Goal: Task Accomplishment & Management: Manage account settings

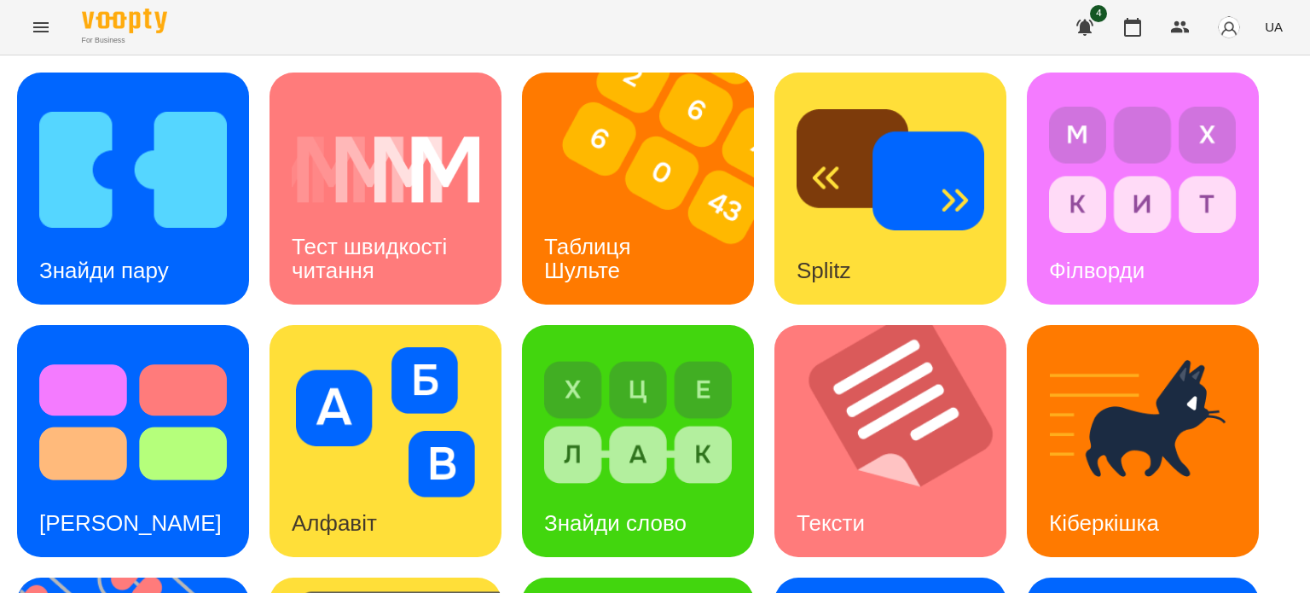
drag, startPoint x: 1177, startPoint y: 1, endPoint x: 253, endPoint y: 31, distance: 925.2
click at [253, 31] on div "For Business 4 UA" at bounding box center [655, 27] width 1310 height 55
click at [1123, 23] on icon "button" at bounding box center [1133, 27] width 20 height 20
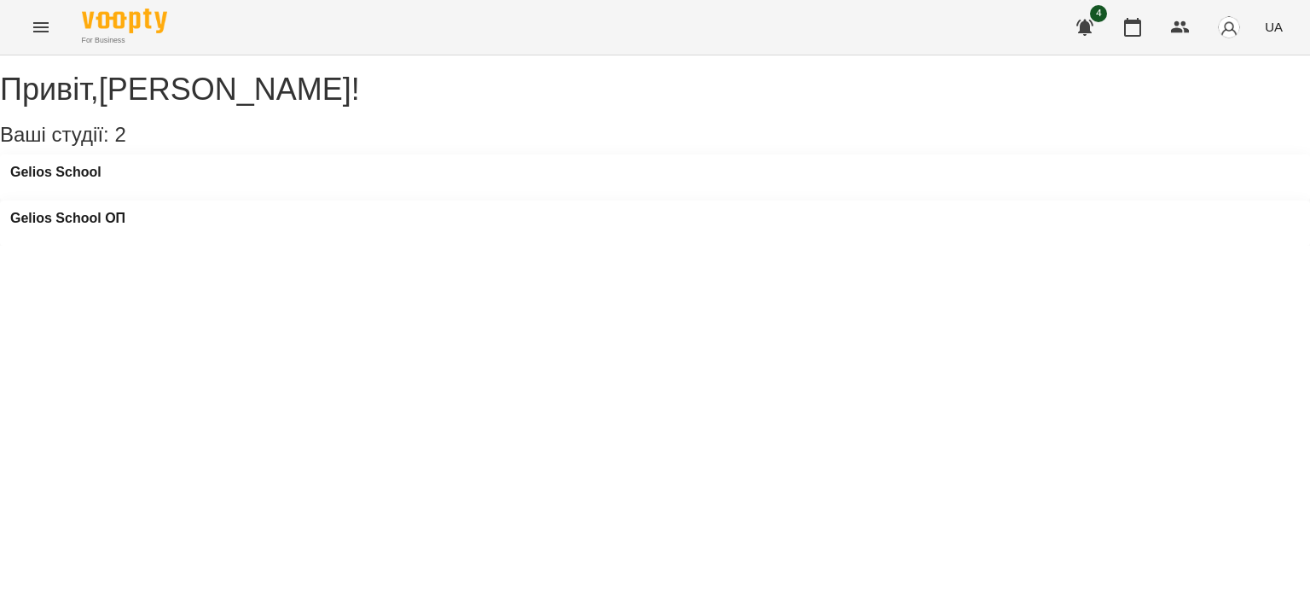
click at [1112, 7] on button "button" at bounding box center [1132, 27] width 41 height 41
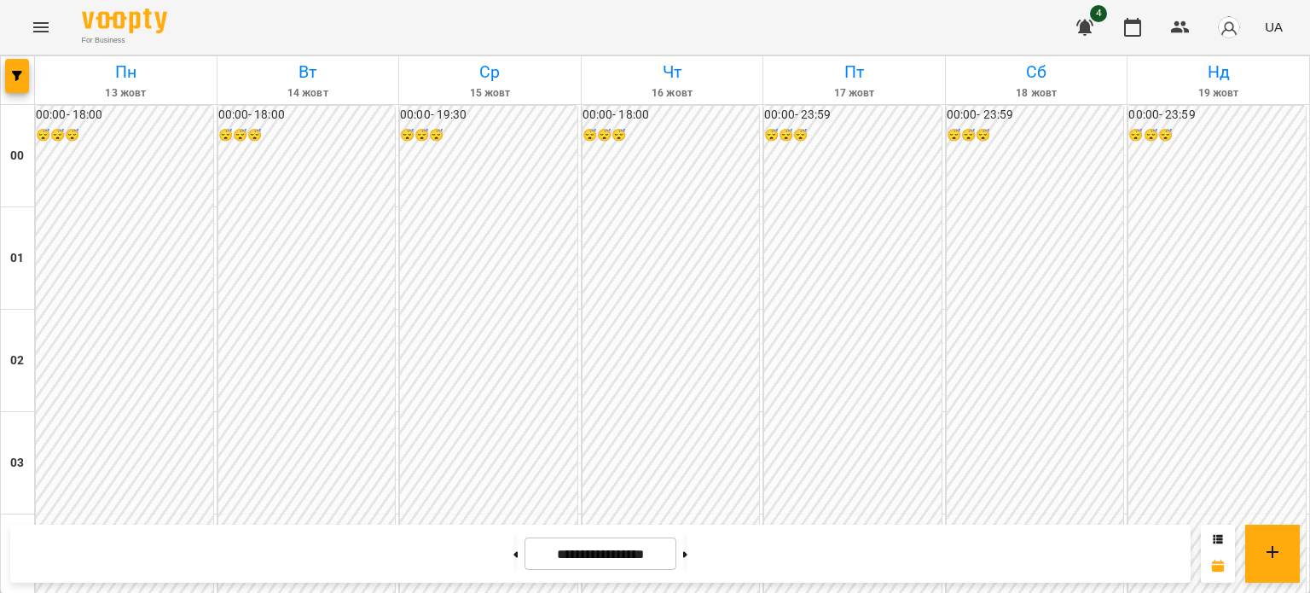
scroll to position [1877, 0]
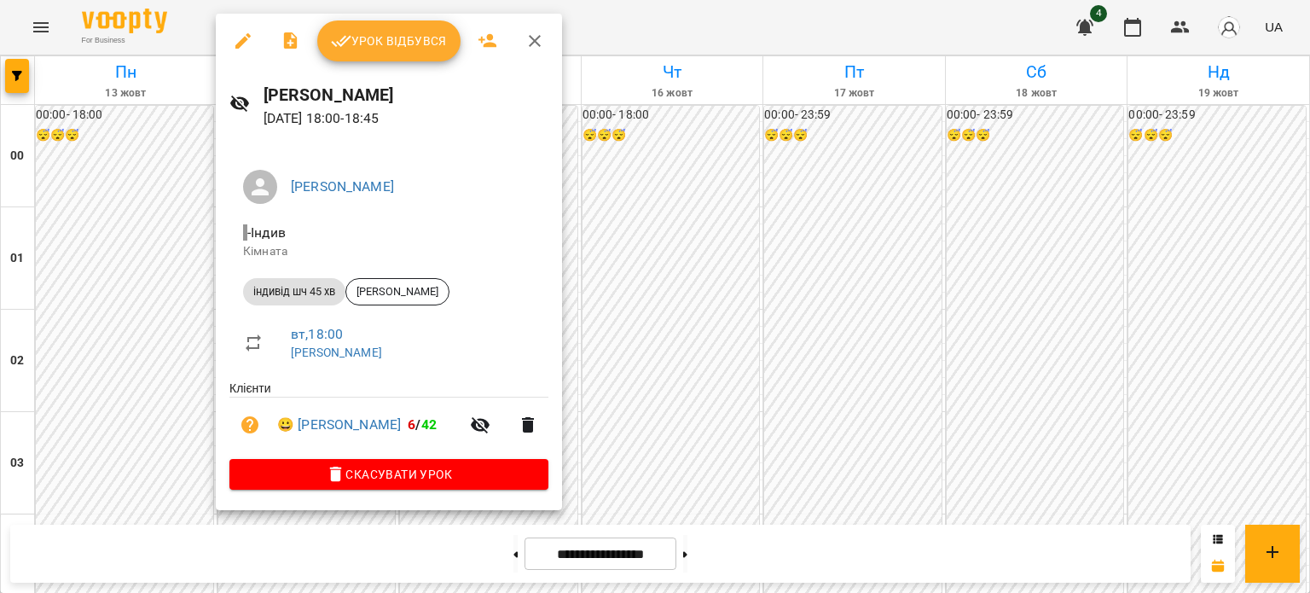
click at [388, 42] on span "Урок відбувся" at bounding box center [389, 41] width 116 height 20
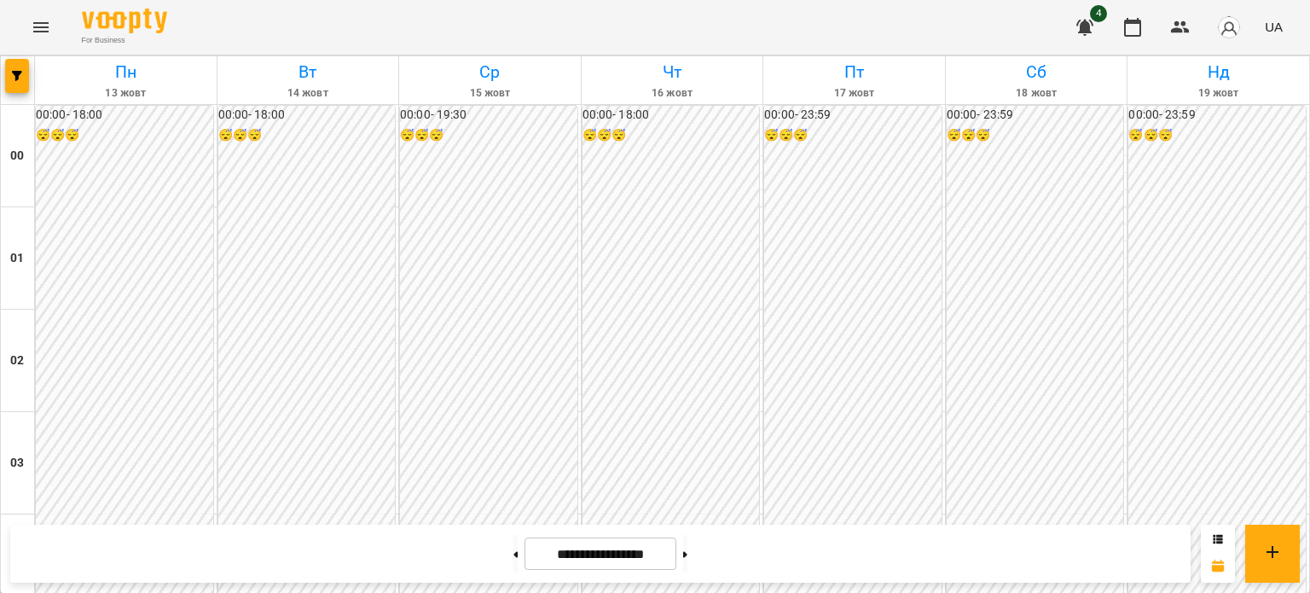
scroll to position [1789, 0]
click at [47, 27] on icon "Menu" at bounding box center [40, 27] width 15 height 10
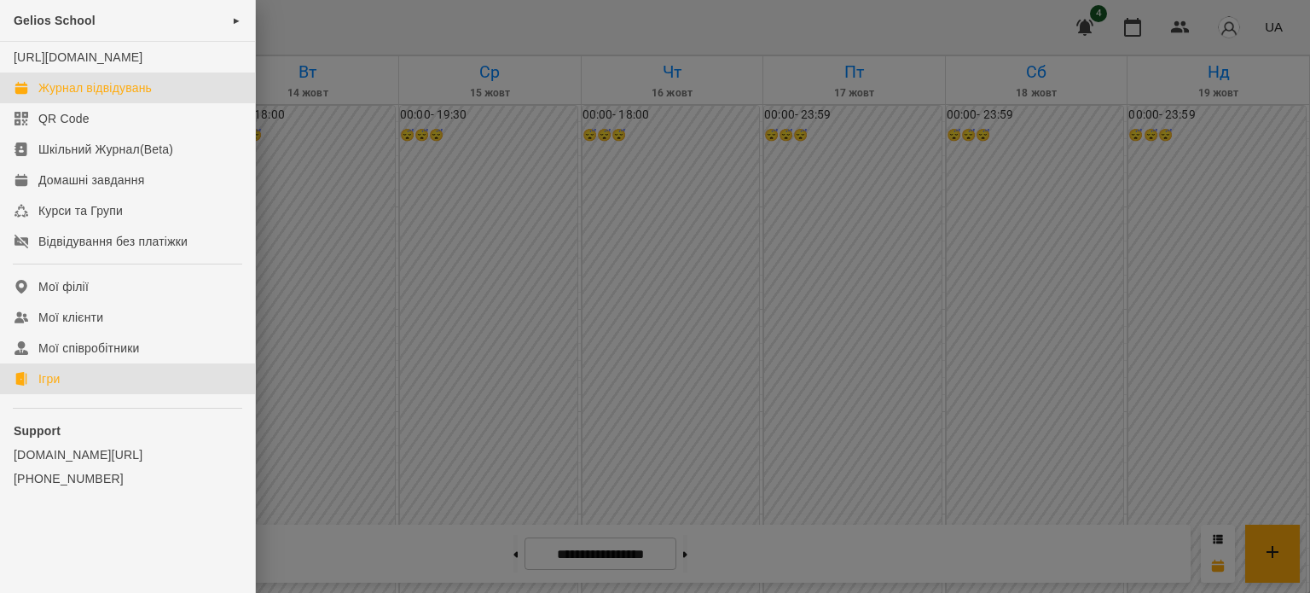
drag, startPoint x: 53, startPoint y: 400, endPoint x: 51, endPoint y: 386, distance: 14.6
click at [53, 387] on div "Ігри" at bounding box center [48, 378] width 21 height 17
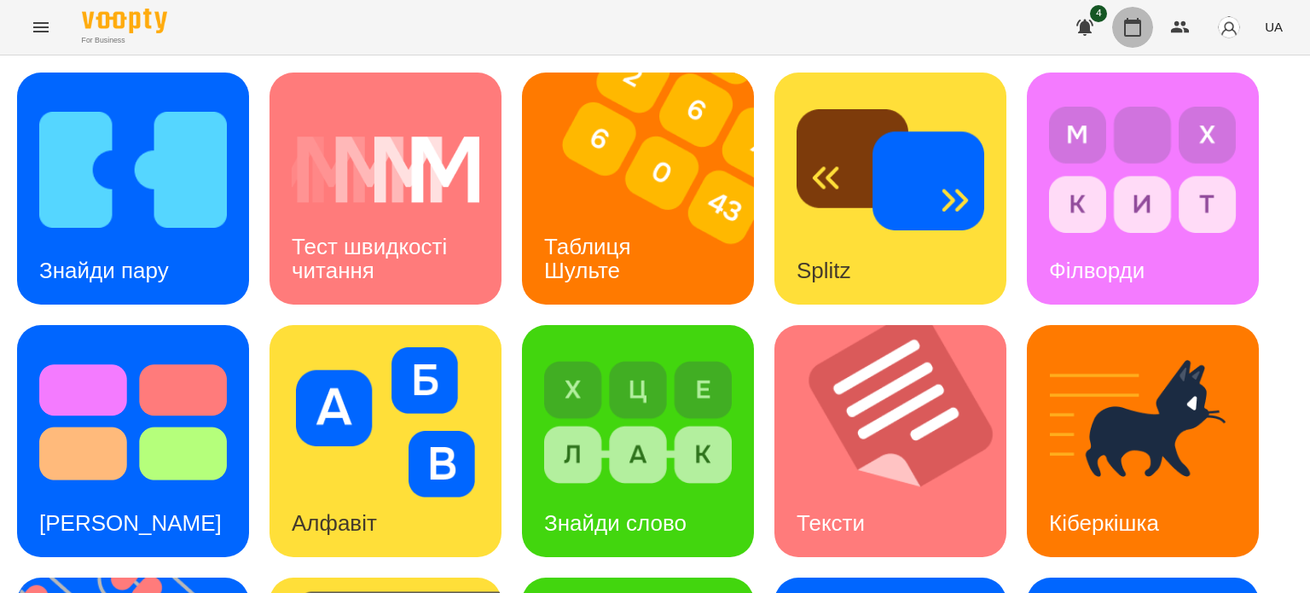
click at [1129, 26] on icon "button" at bounding box center [1133, 27] width 20 height 20
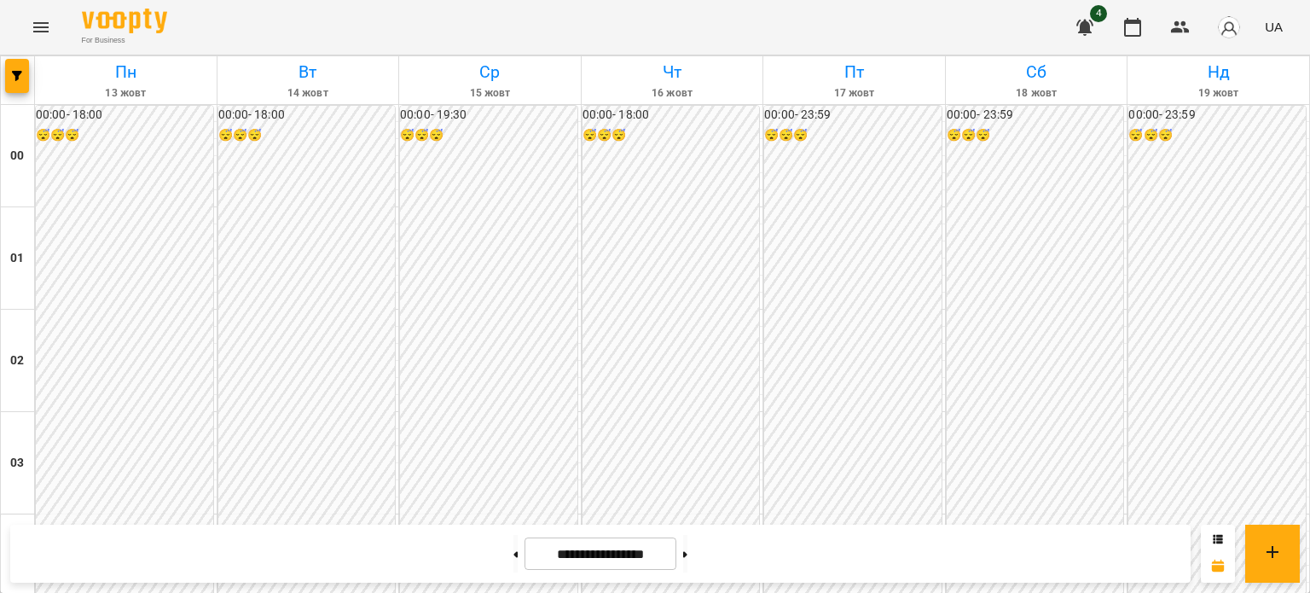
scroll to position [1877, 0]
click at [44, 23] on icon "Menu" at bounding box center [40, 27] width 15 height 10
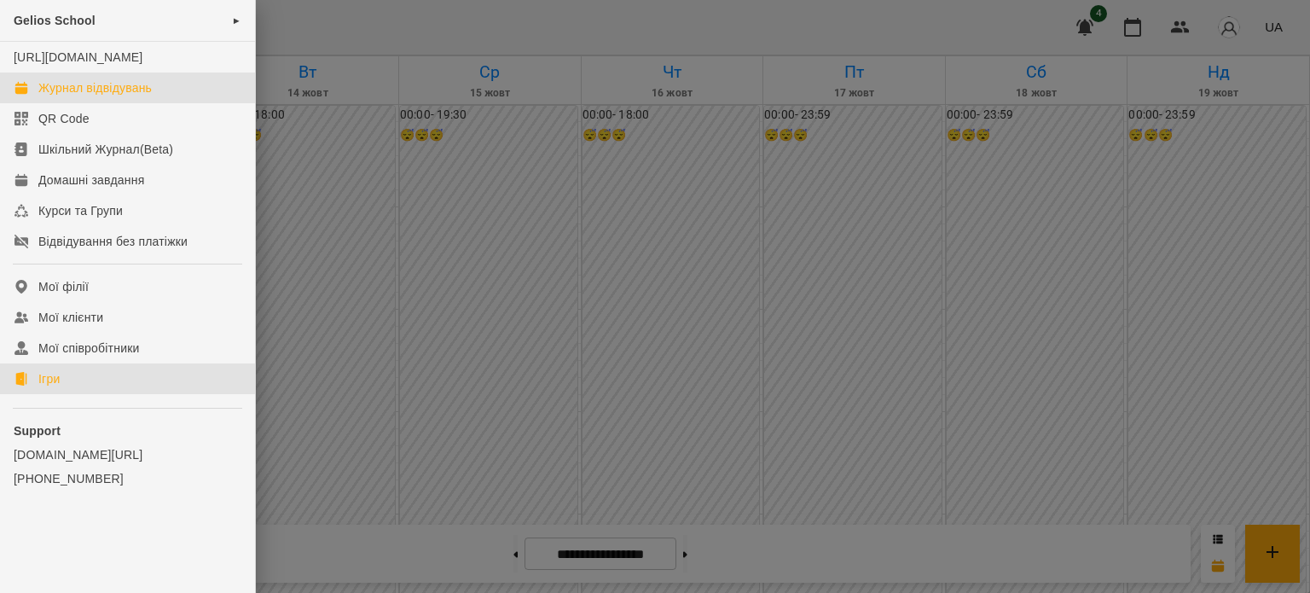
click at [49, 387] on div "Ігри" at bounding box center [48, 378] width 21 height 17
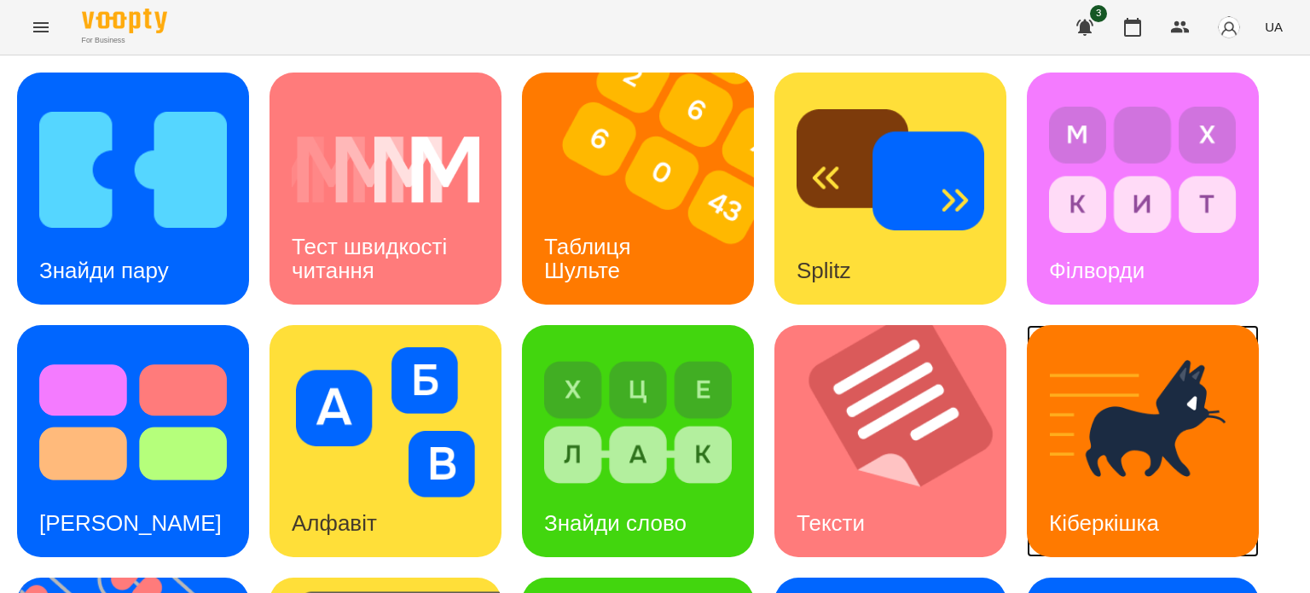
click at [1054, 472] on img at bounding box center [1143, 422] width 188 height 150
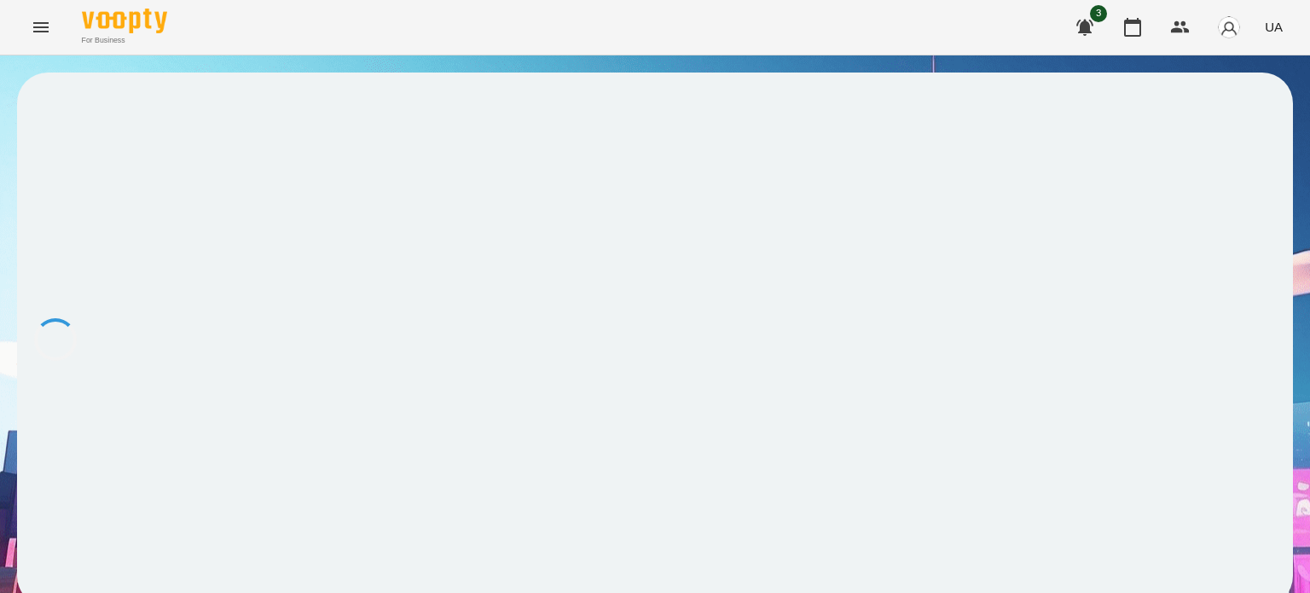
click at [1053, 471] on div at bounding box center [655, 340] width 1276 height 534
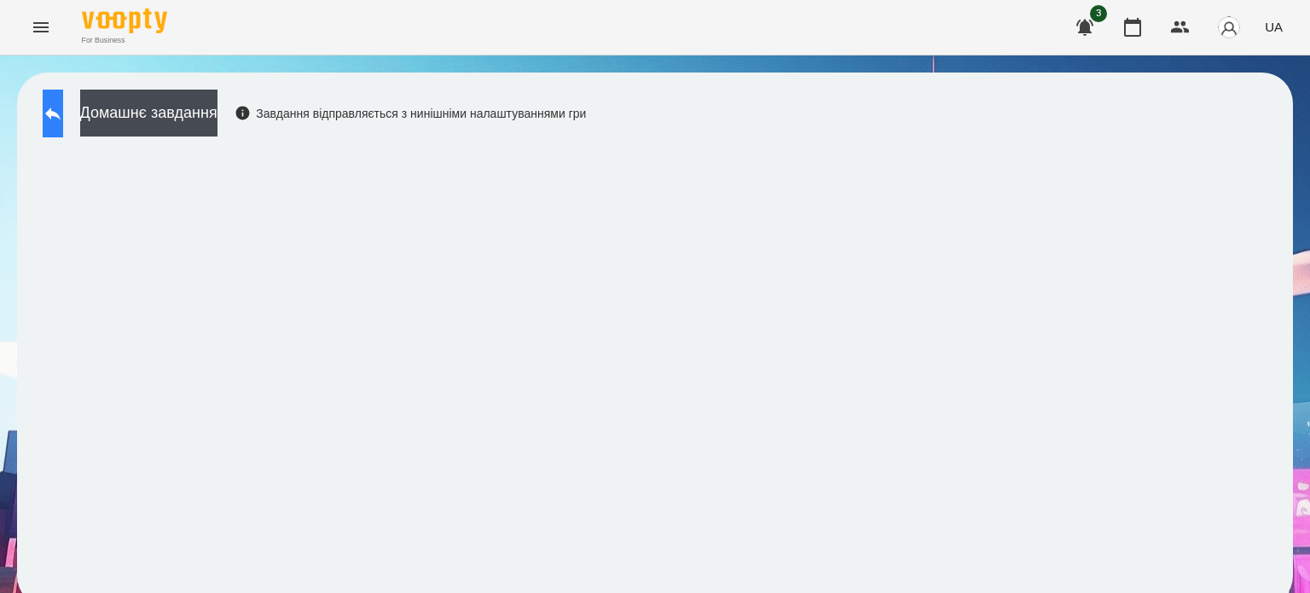
click at [58, 105] on button at bounding box center [53, 114] width 20 height 48
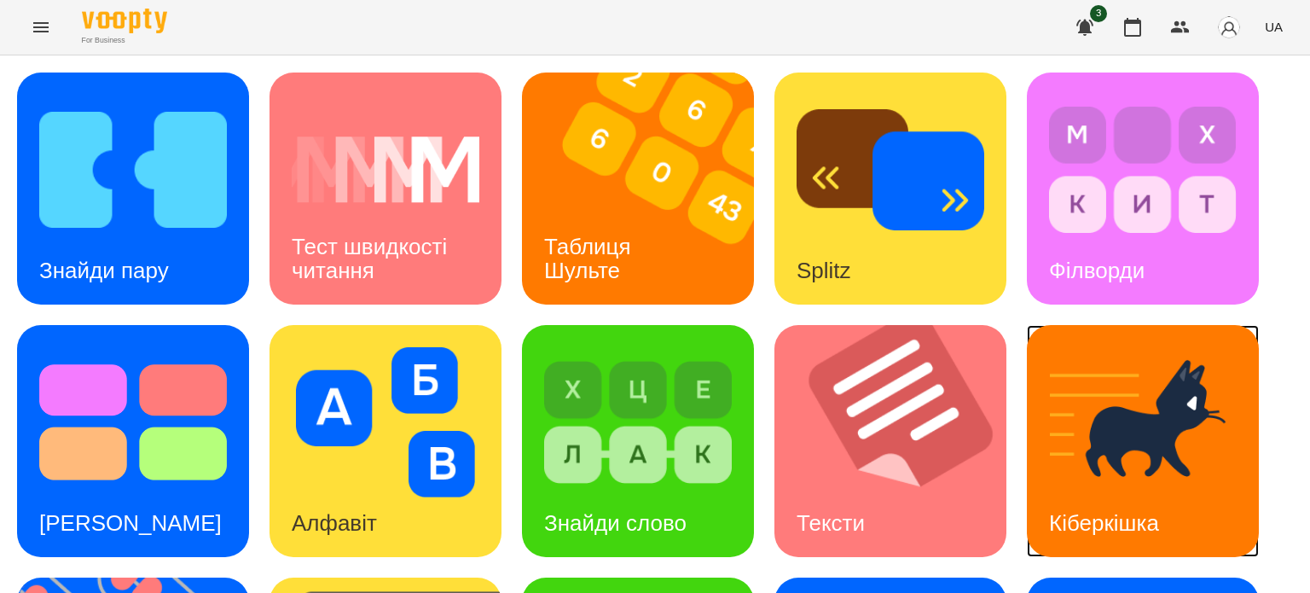
click at [1104, 460] on img at bounding box center [1143, 422] width 188 height 150
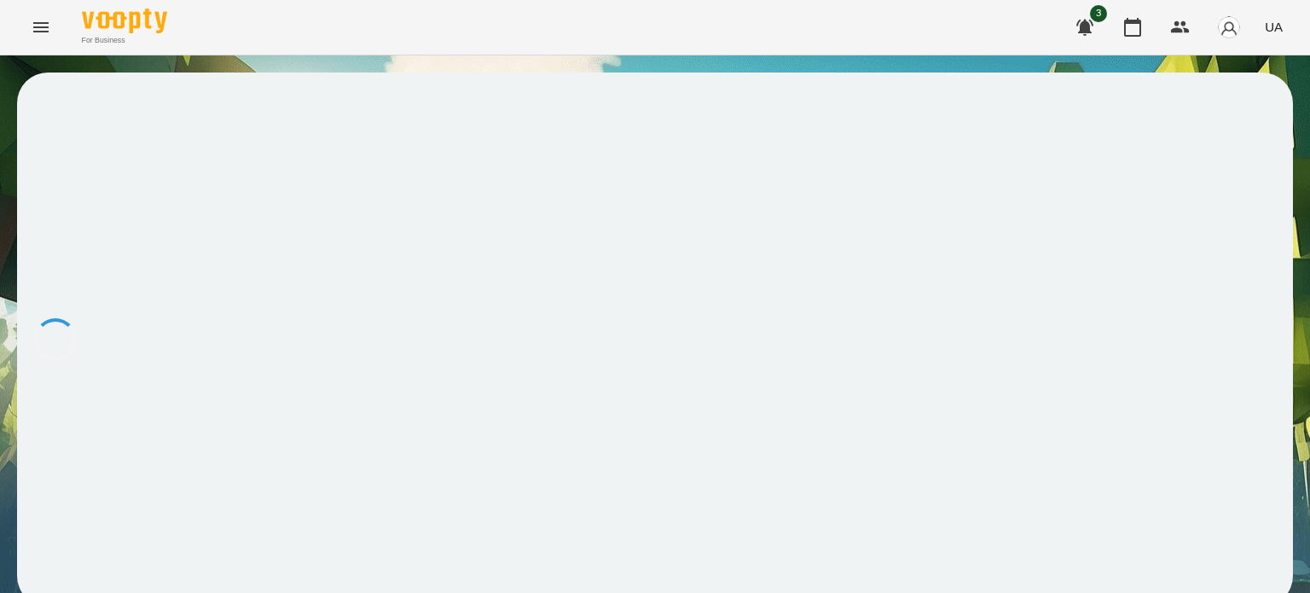
click at [1104, 460] on div at bounding box center [655, 340] width 1276 height 534
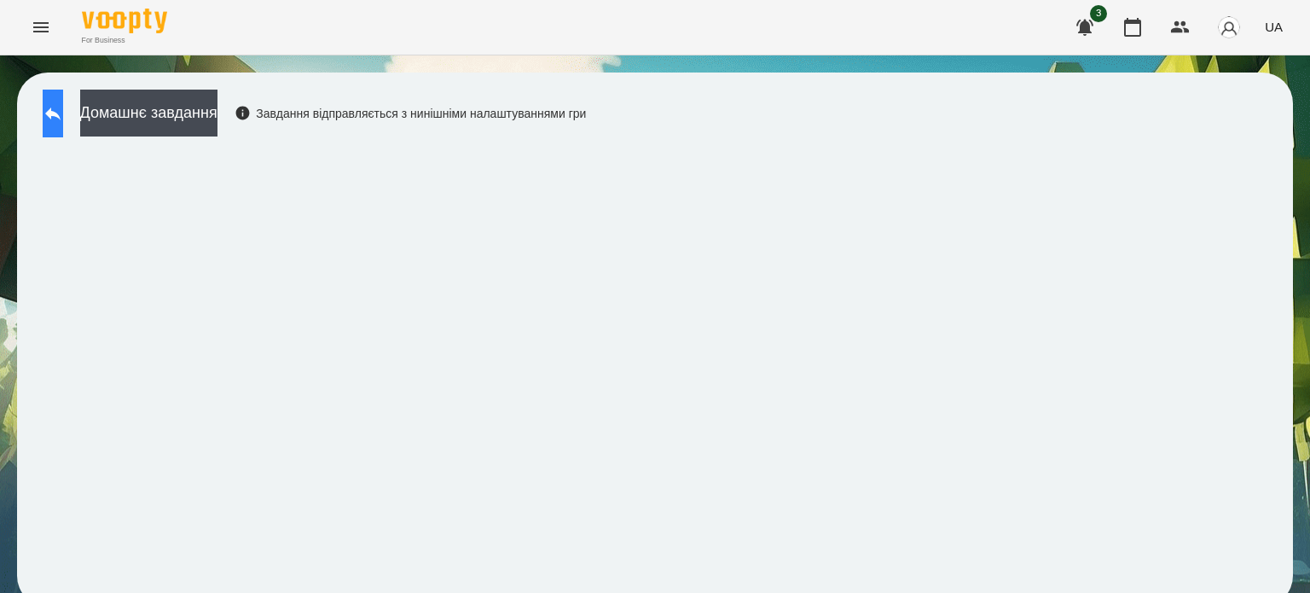
click at [63, 106] on icon at bounding box center [53, 113] width 20 height 20
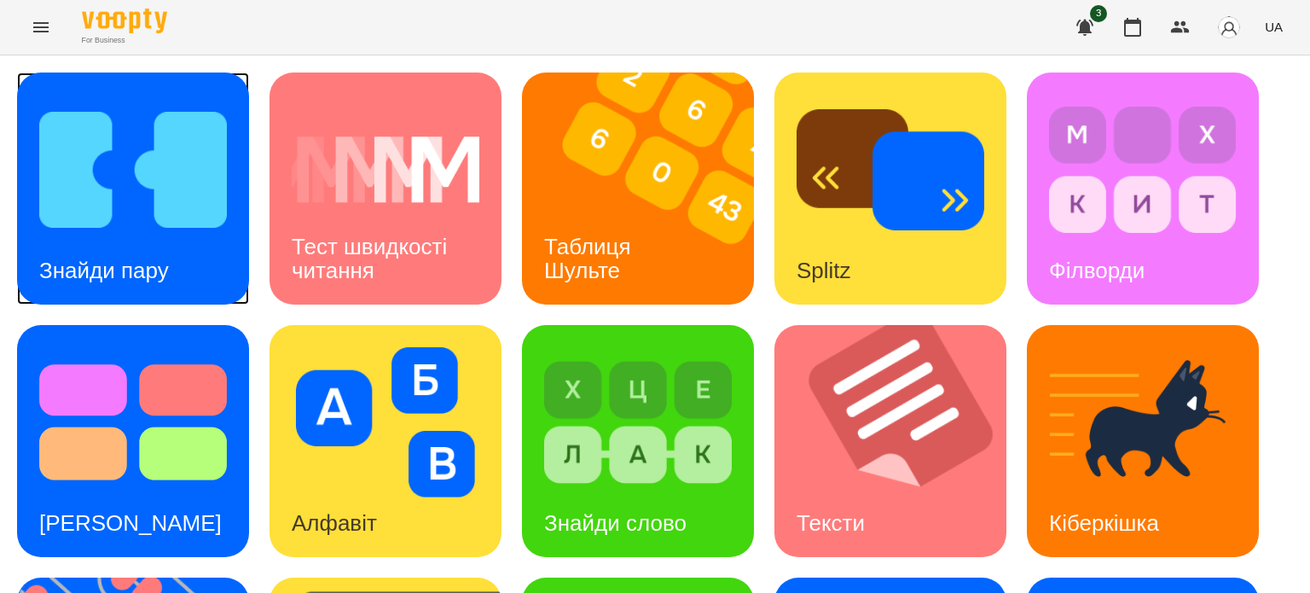
click at [147, 156] on img at bounding box center [133, 170] width 188 height 150
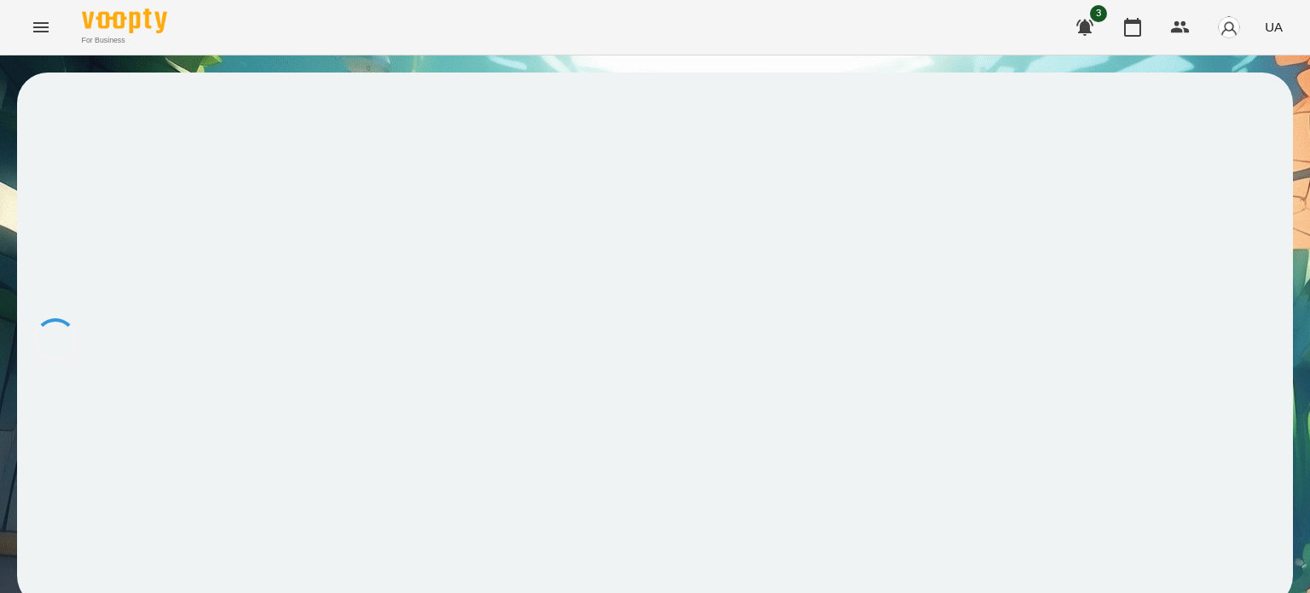
click at [147, 156] on div at bounding box center [655, 340] width 1276 height 534
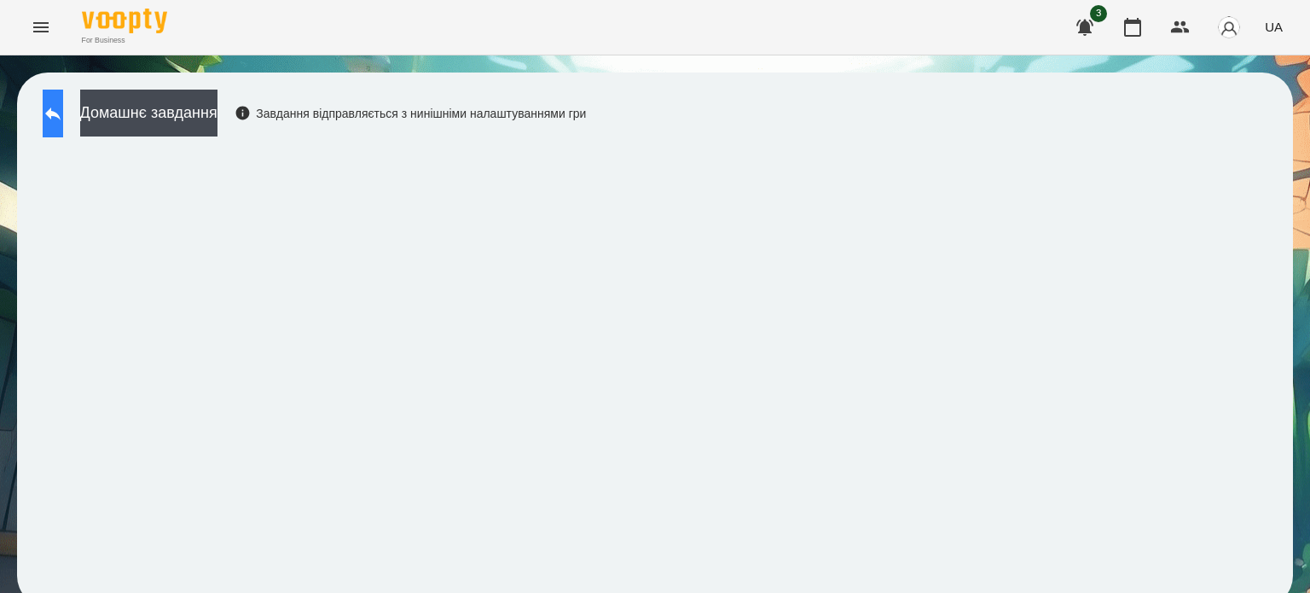
click at [63, 102] on button at bounding box center [53, 114] width 20 height 48
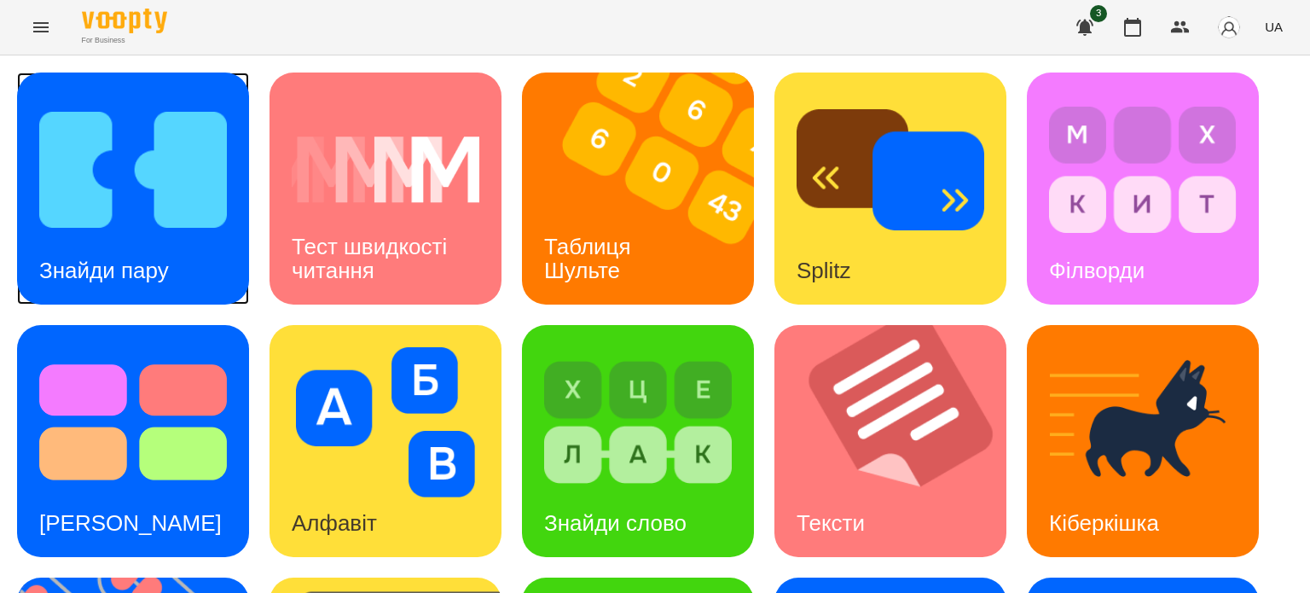
click at [183, 210] on img at bounding box center [133, 170] width 188 height 150
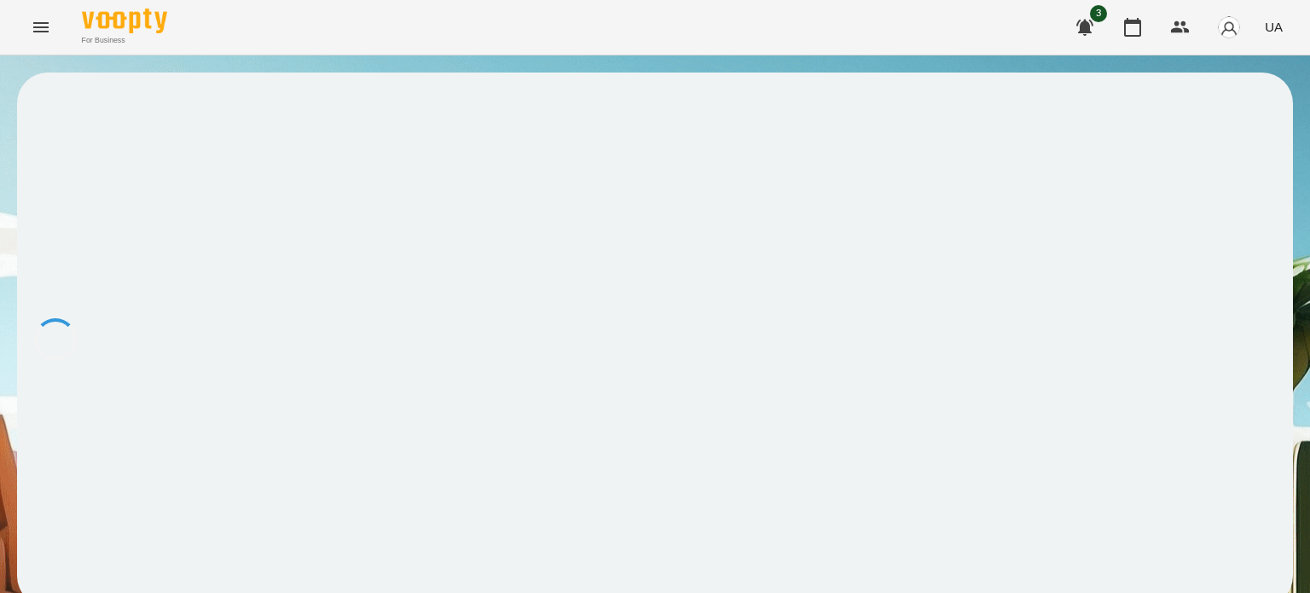
click at [183, 209] on div at bounding box center [655, 340] width 1276 height 534
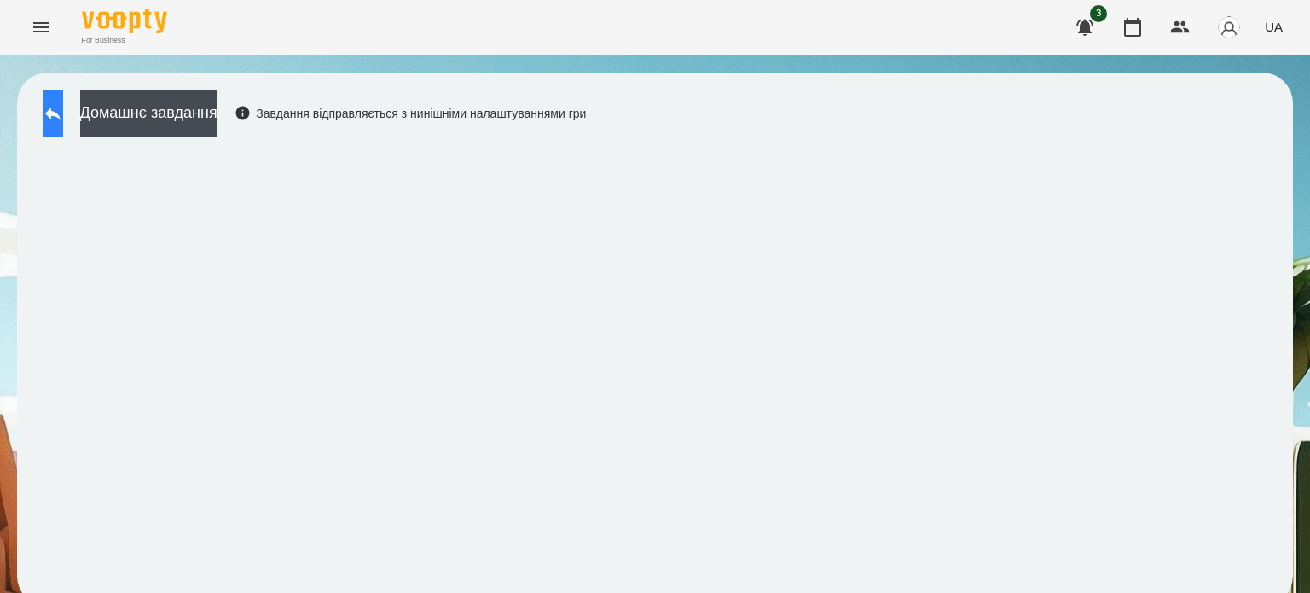
click at [63, 100] on button at bounding box center [53, 114] width 20 height 48
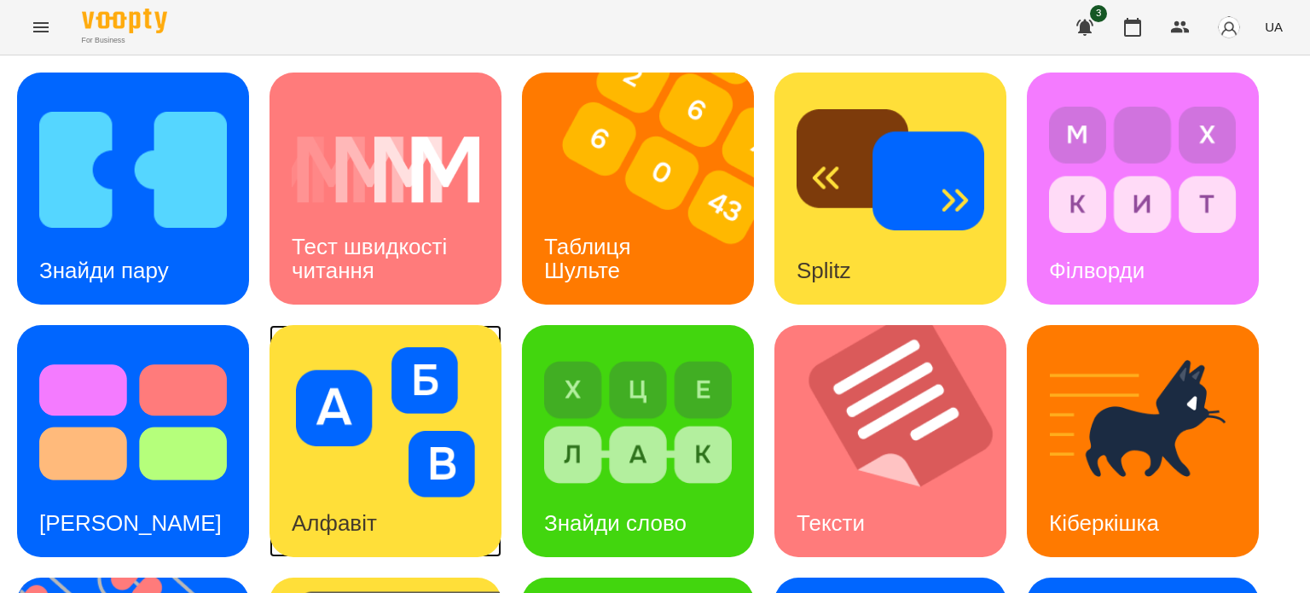
click at [383, 446] on img at bounding box center [386, 422] width 188 height 150
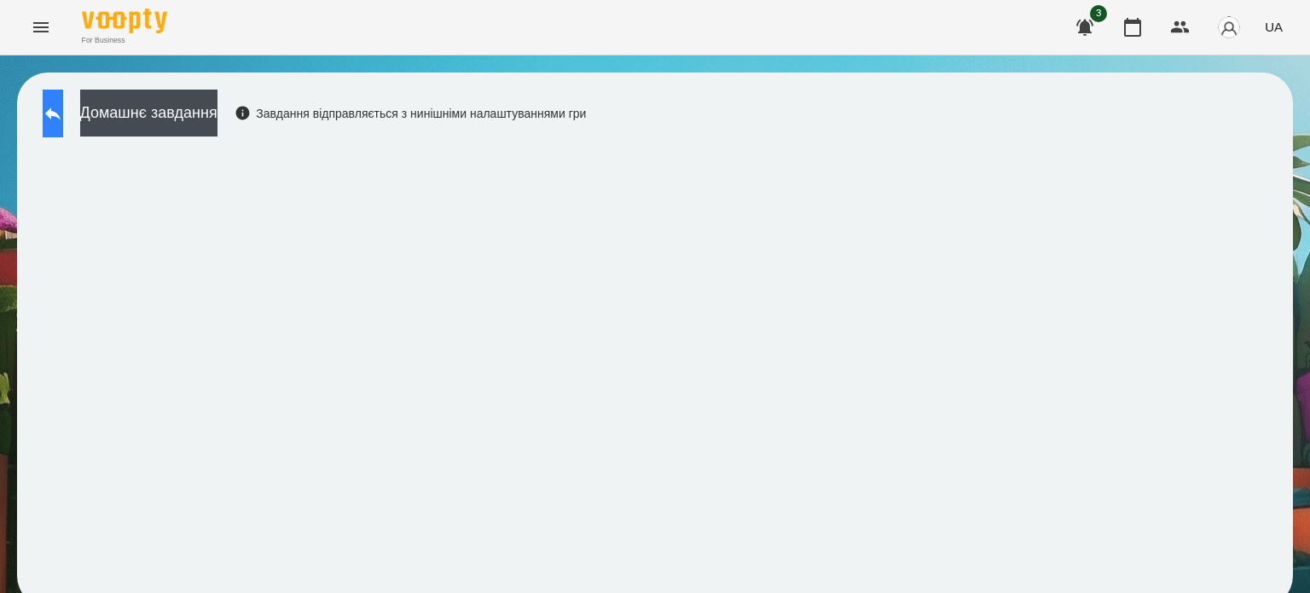
click at [58, 115] on button at bounding box center [53, 114] width 20 height 48
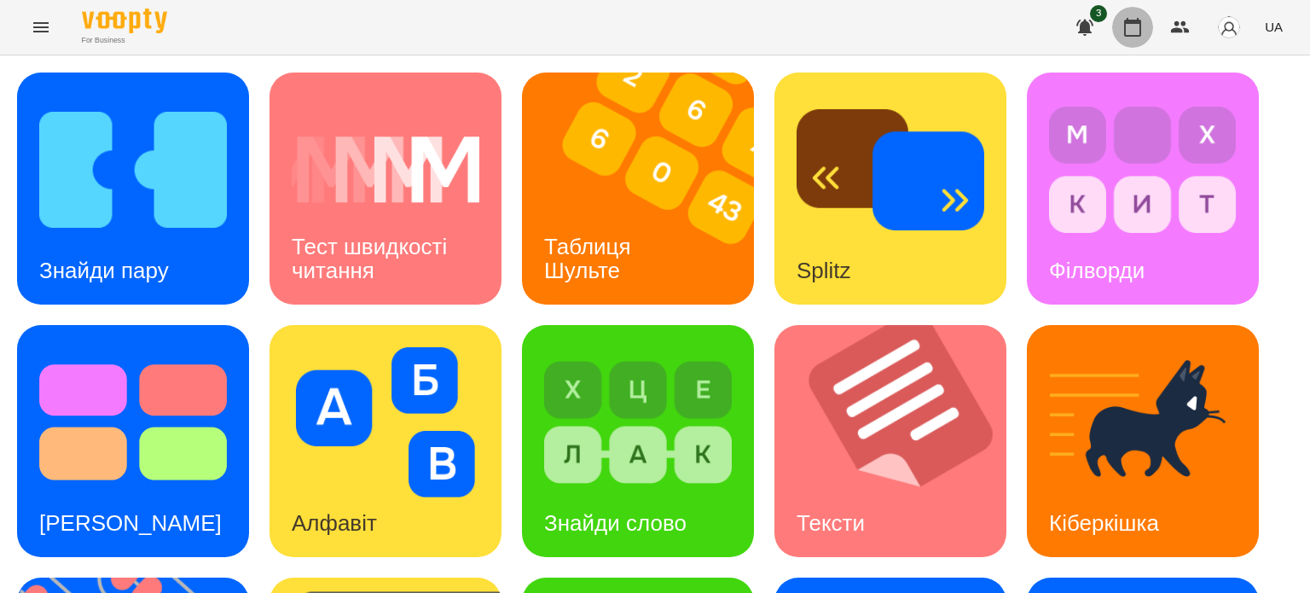
click at [1142, 28] on icon "button" at bounding box center [1133, 27] width 20 height 20
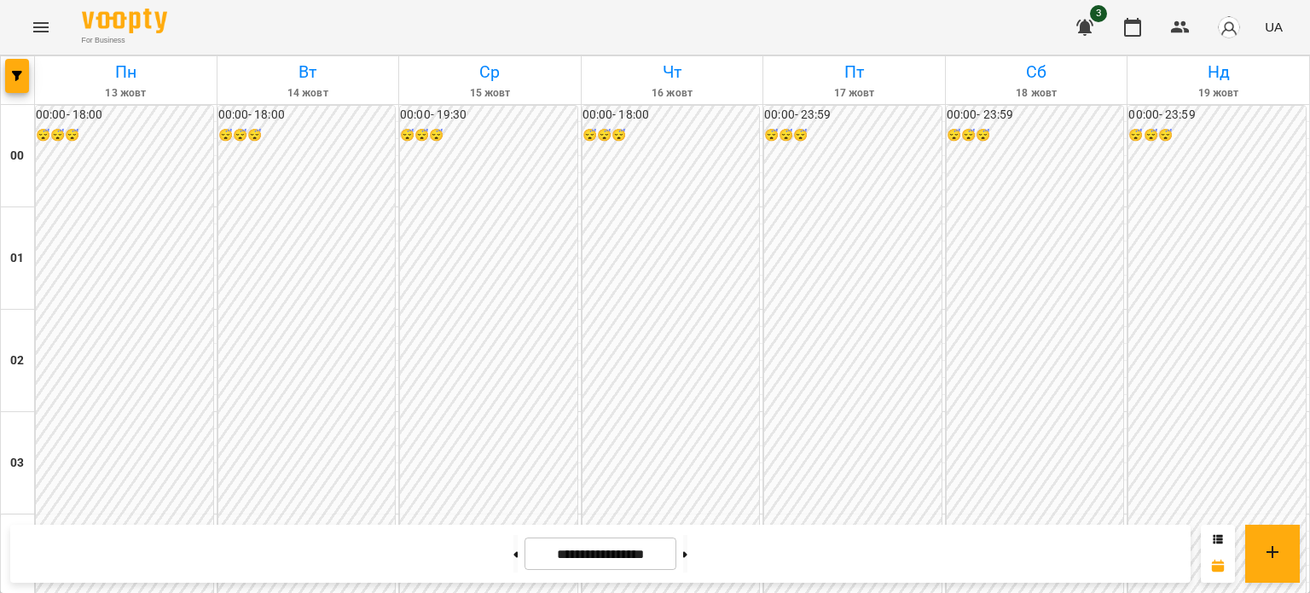
scroll to position [1877, 0]
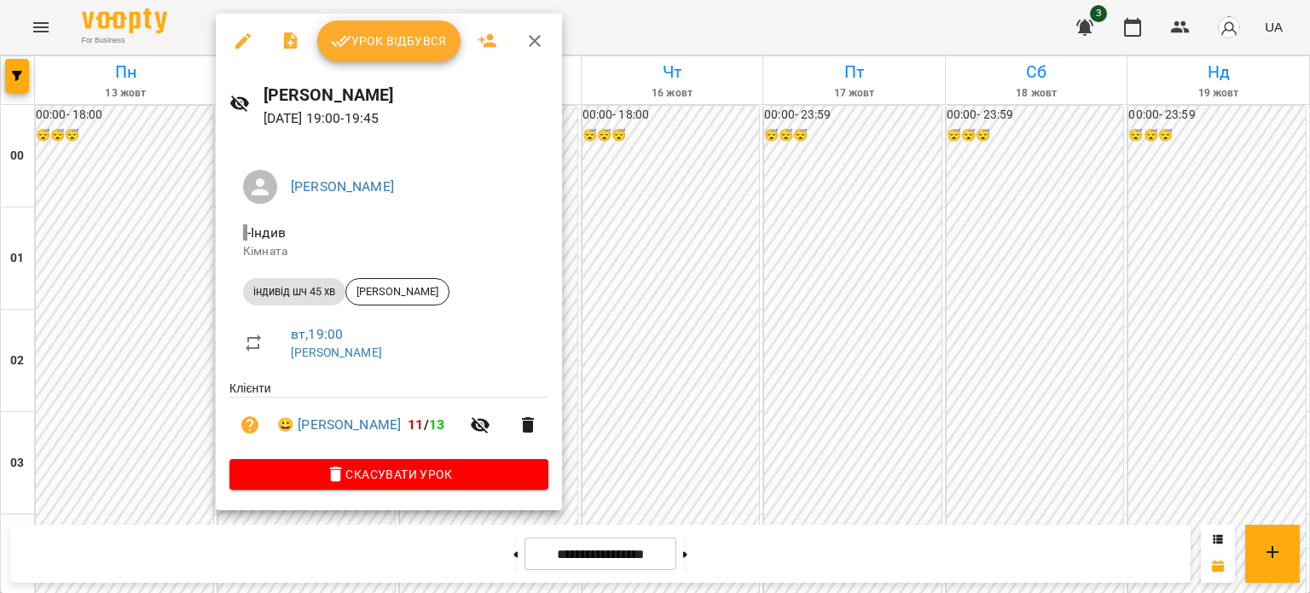
click at [381, 29] on button "Урок відбувся" at bounding box center [388, 40] width 143 height 41
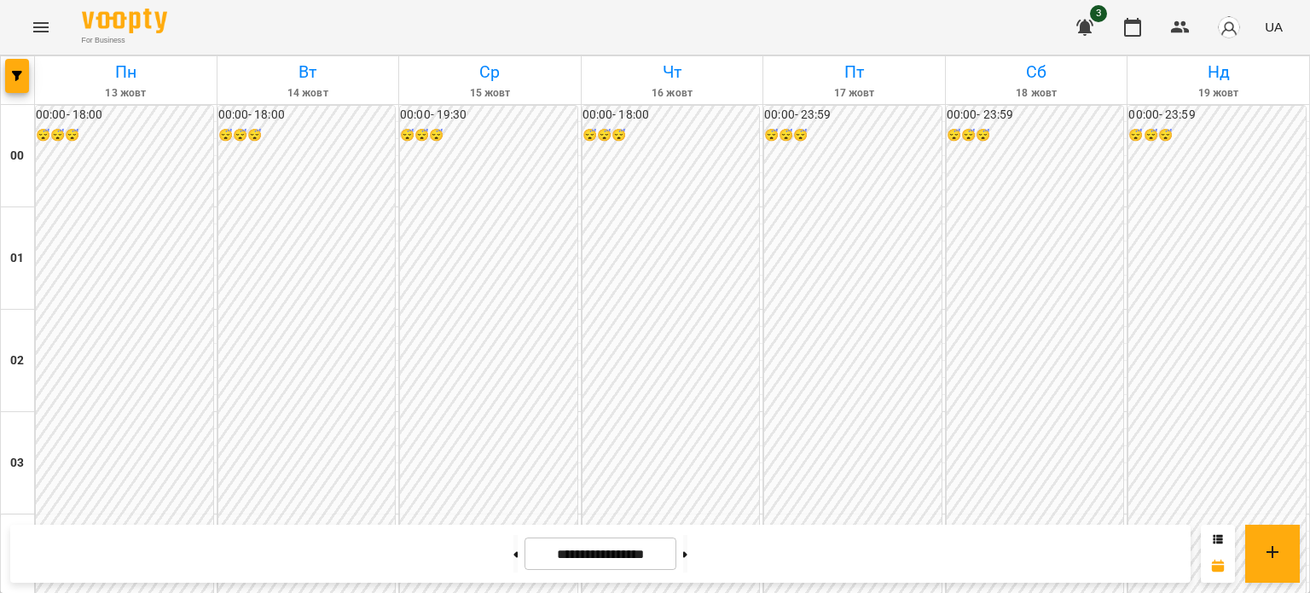
scroll to position [2045, 0]
